Goal: Use online tool/utility: Utilize a website feature to perform a specific function

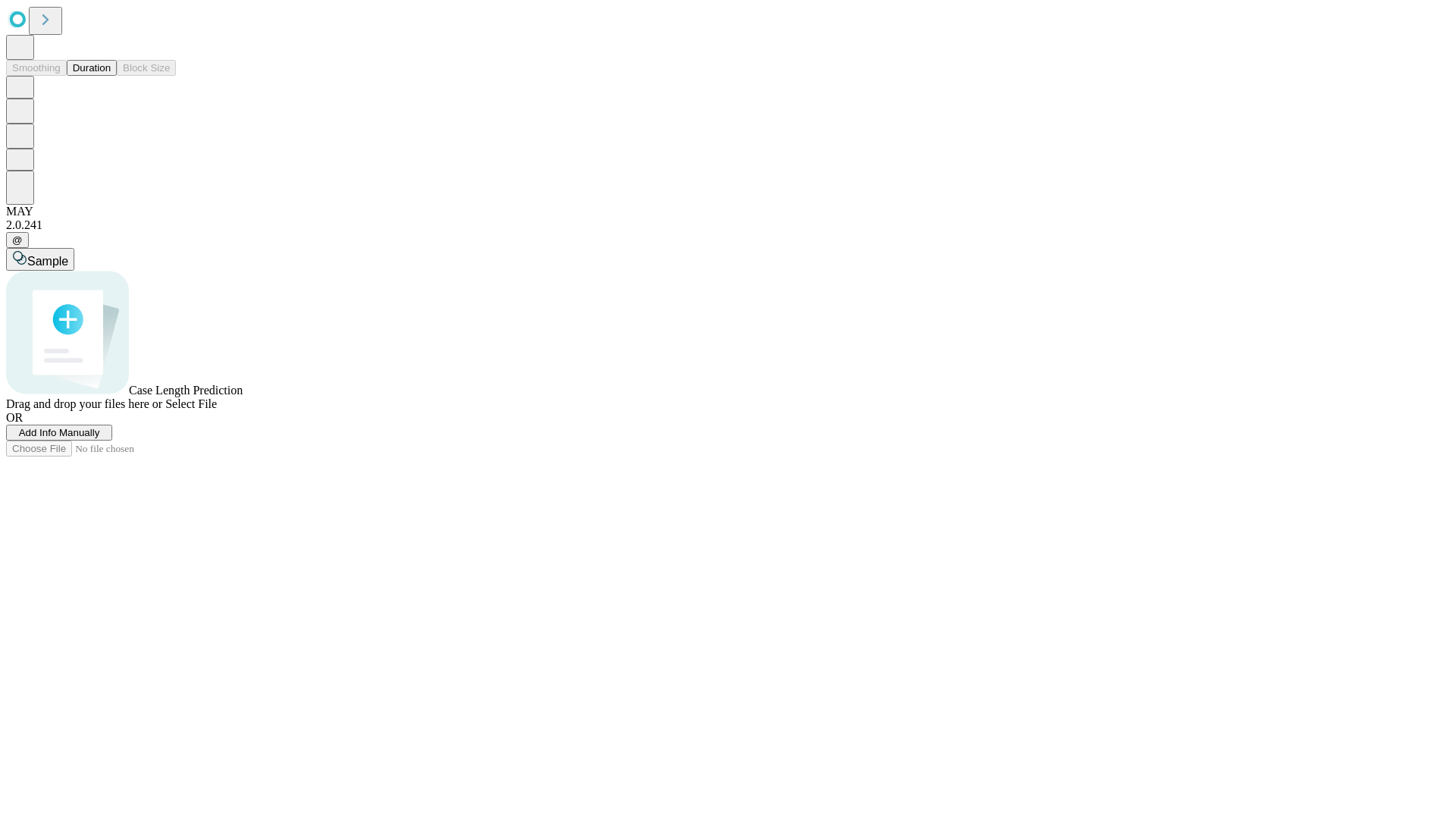
click at [217, 411] on span "Select File" at bounding box center [191, 404] width 52 height 13
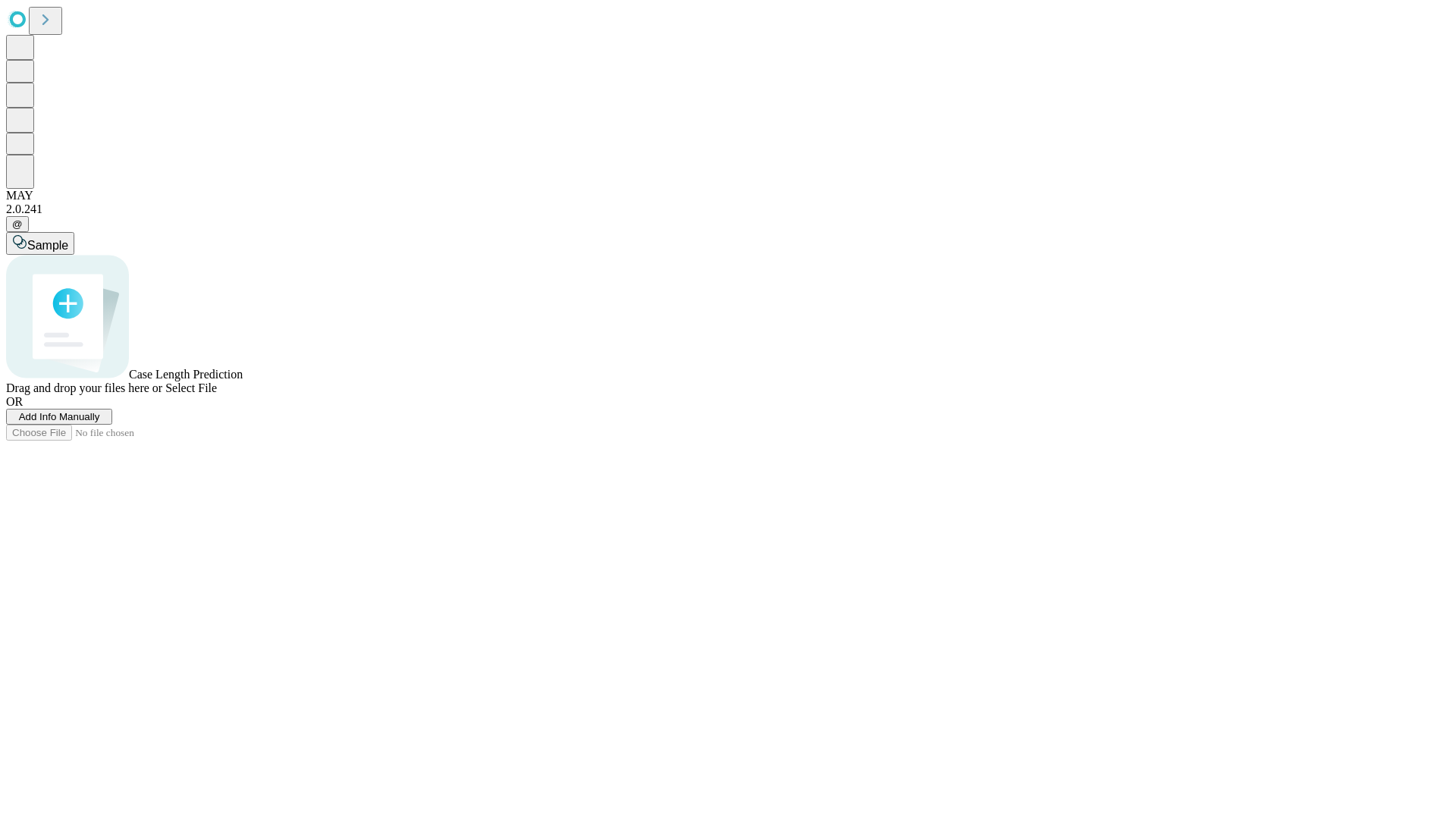
click at [217, 394] on span "Select File" at bounding box center [191, 388] width 52 height 13
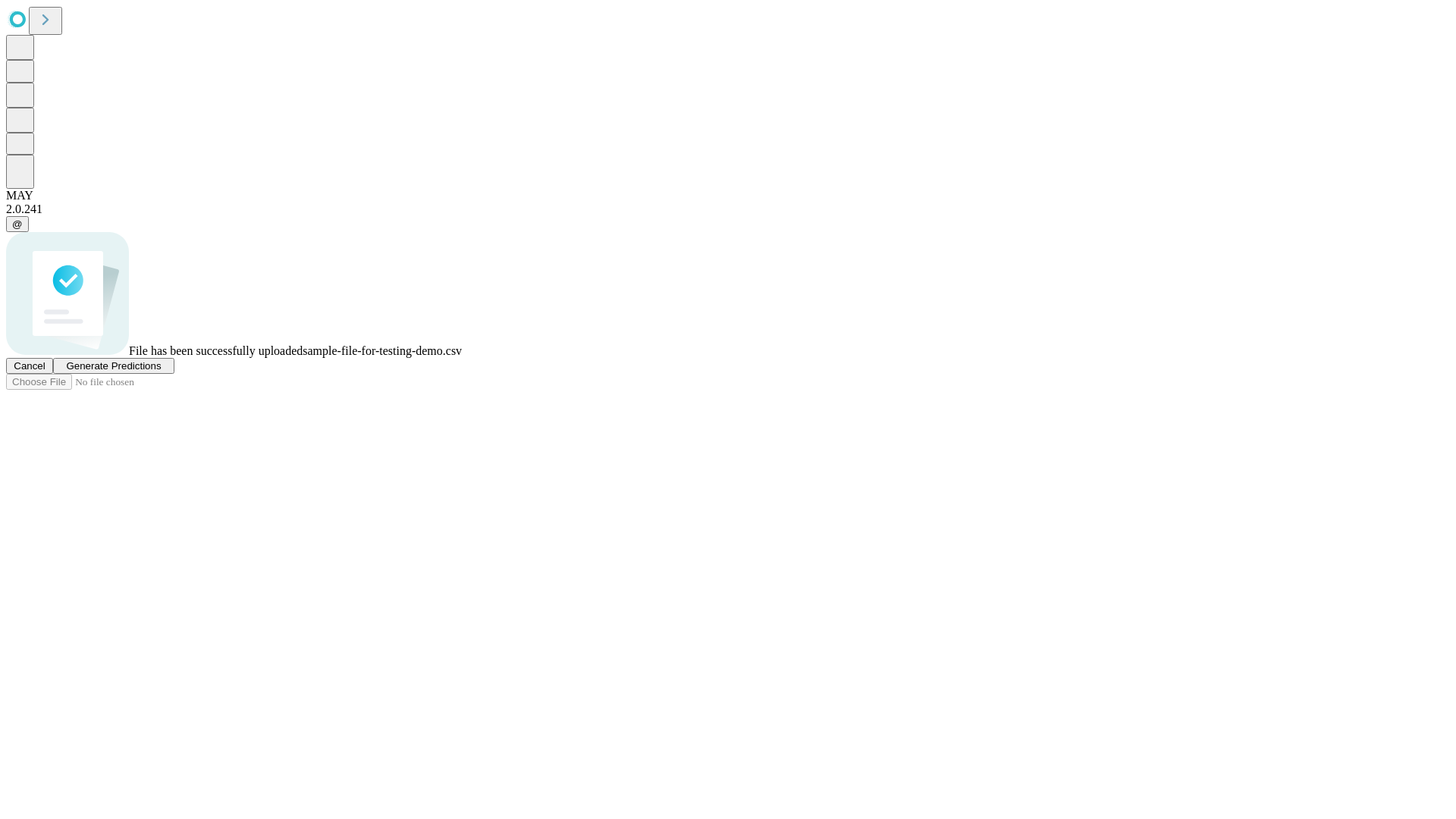
click at [160, 372] on span "Generate Predictions" at bounding box center [113, 366] width 95 height 12
